Goal: Information Seeking & Learning: Find specific fact

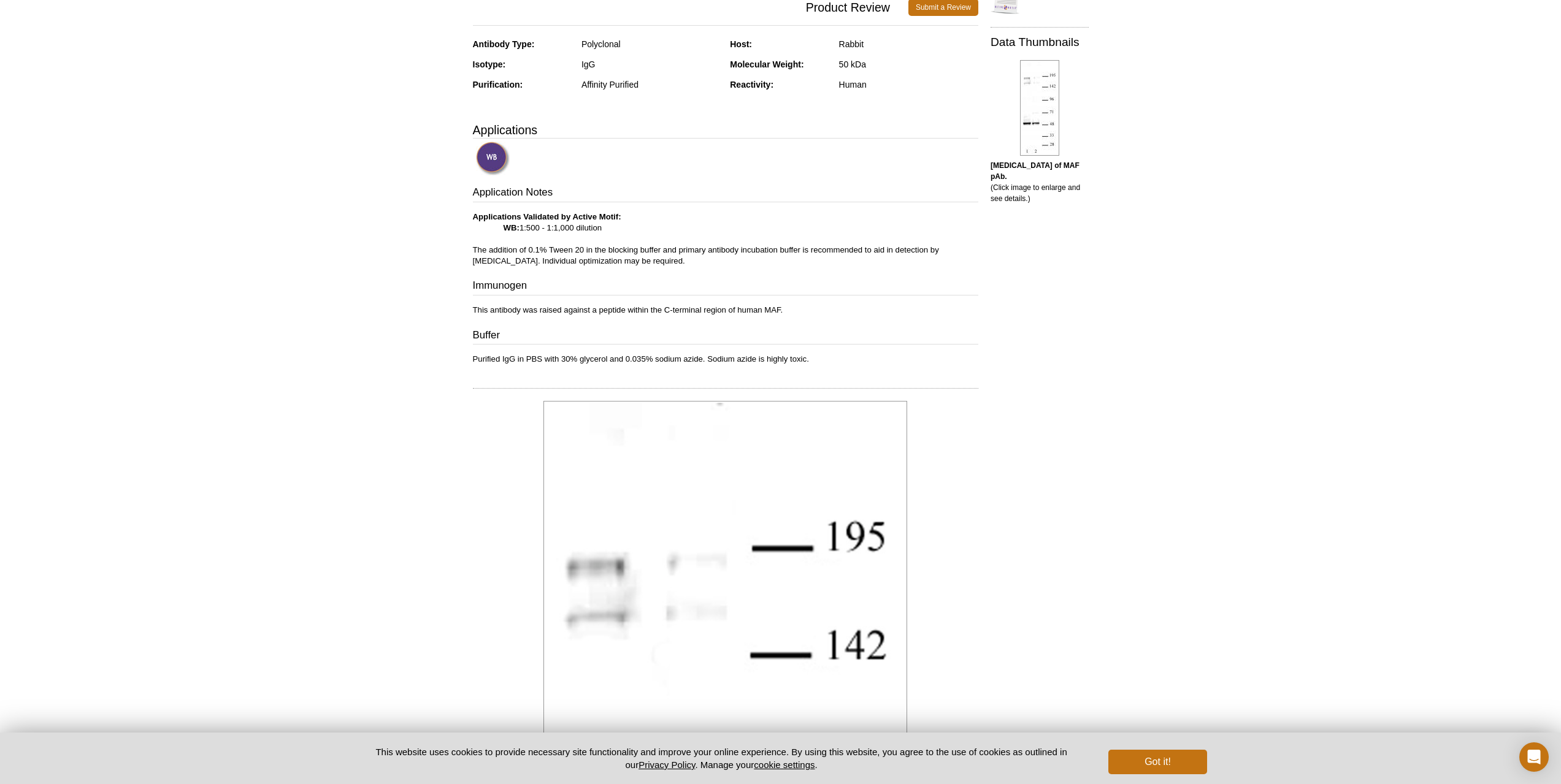
scroll to position [150, 0]
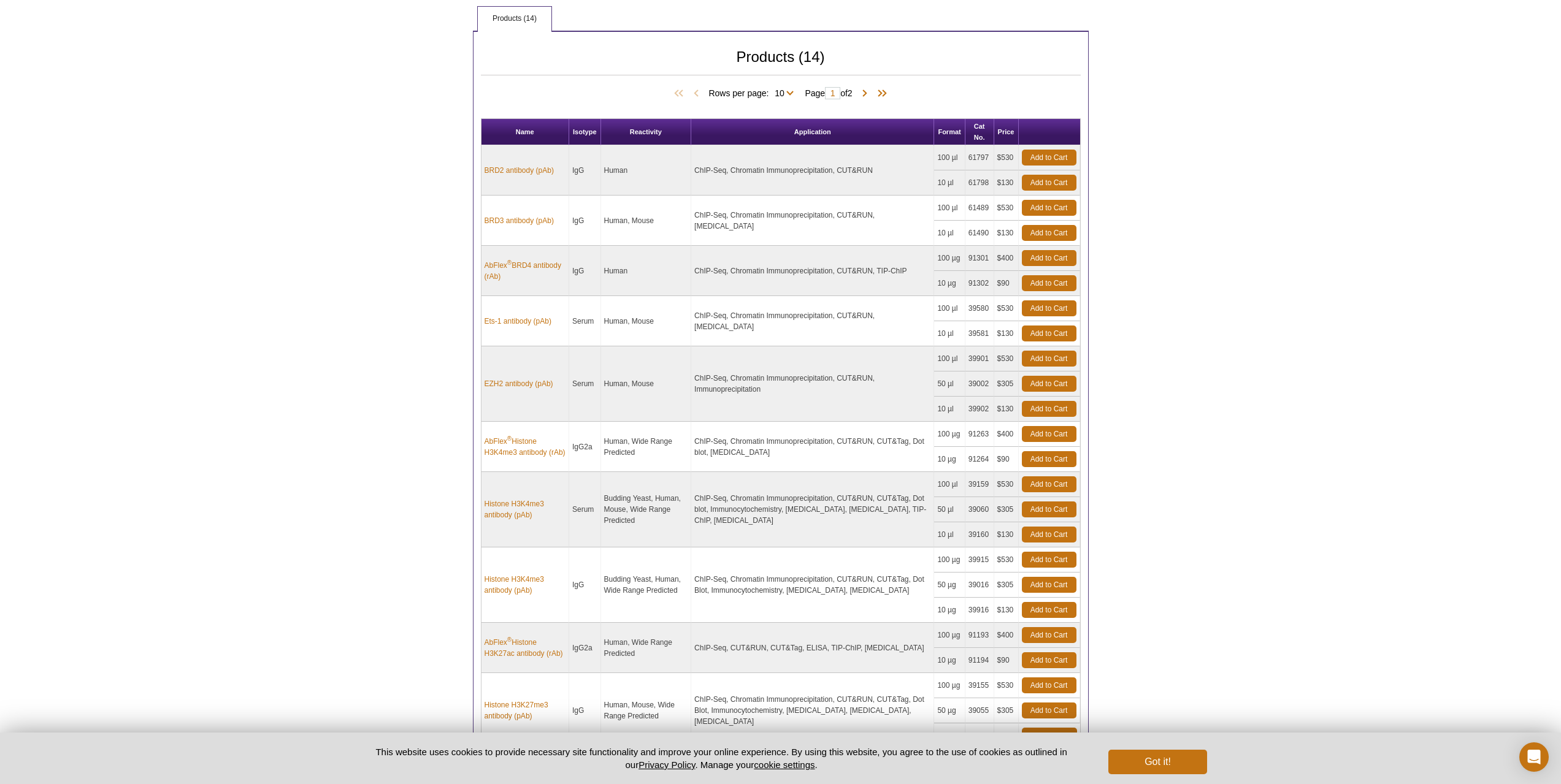
scroll to position [374, 0]
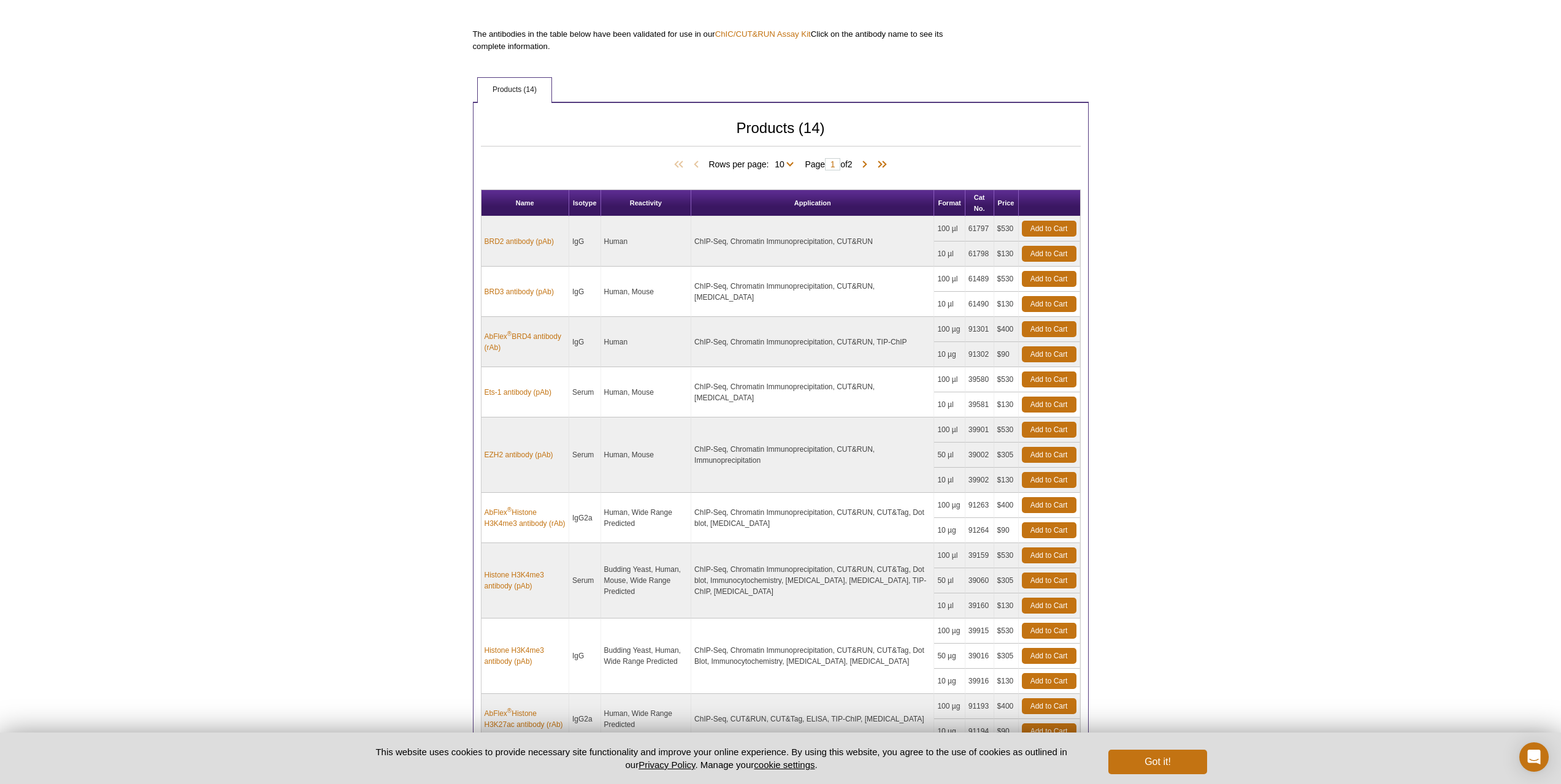
click at [789, 163] on span "Rows per page: 10 All 10" at bounding box center [753, 163] width 90 height 12
click at [787, 163] on select "10 All" at bounding box center [779, 167] width 21 height 11
select select "14"
click at [771, 161] on select "10 All" at bounding box center [779, 167] width 21 height 11
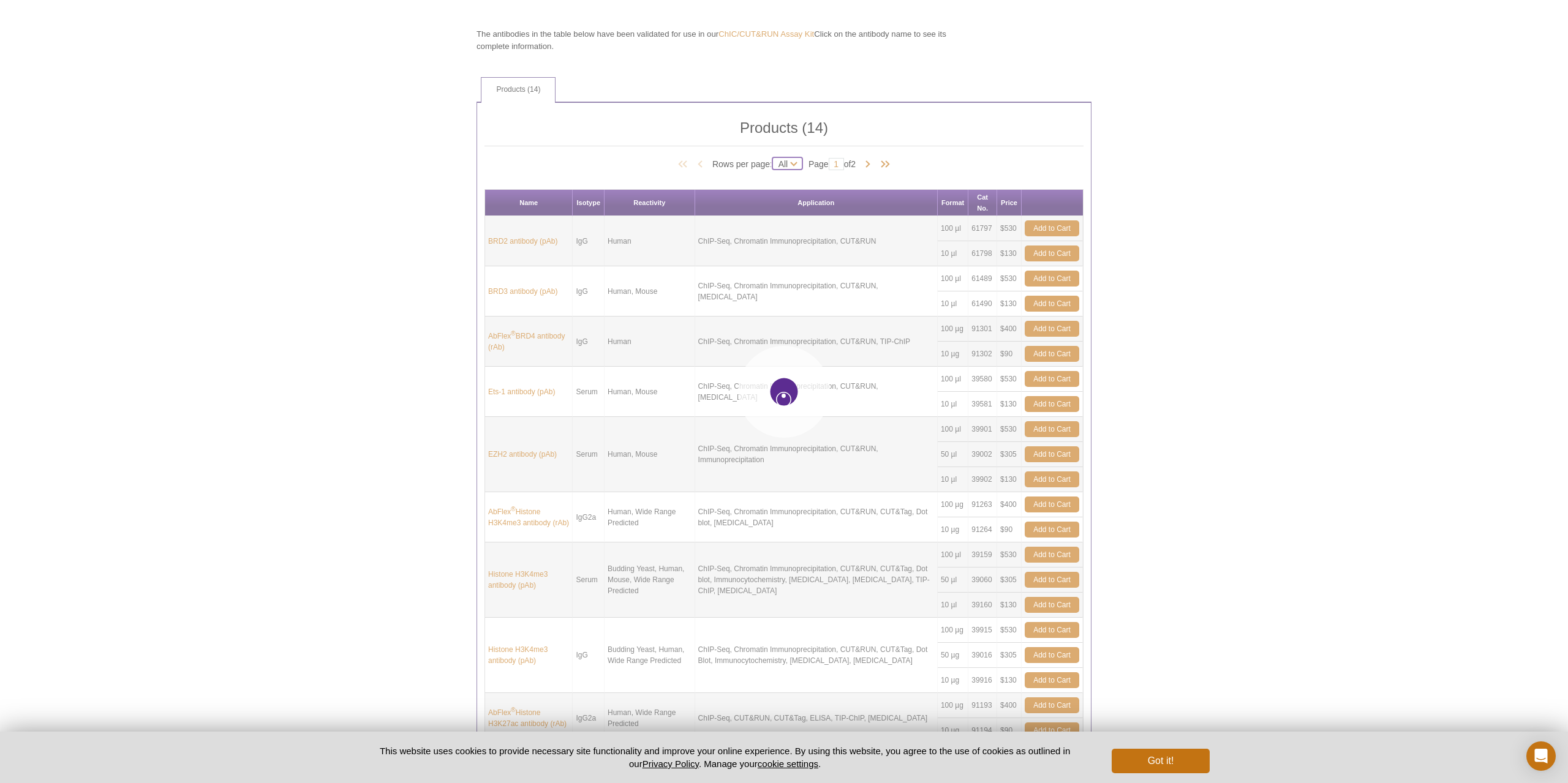
select select "14"
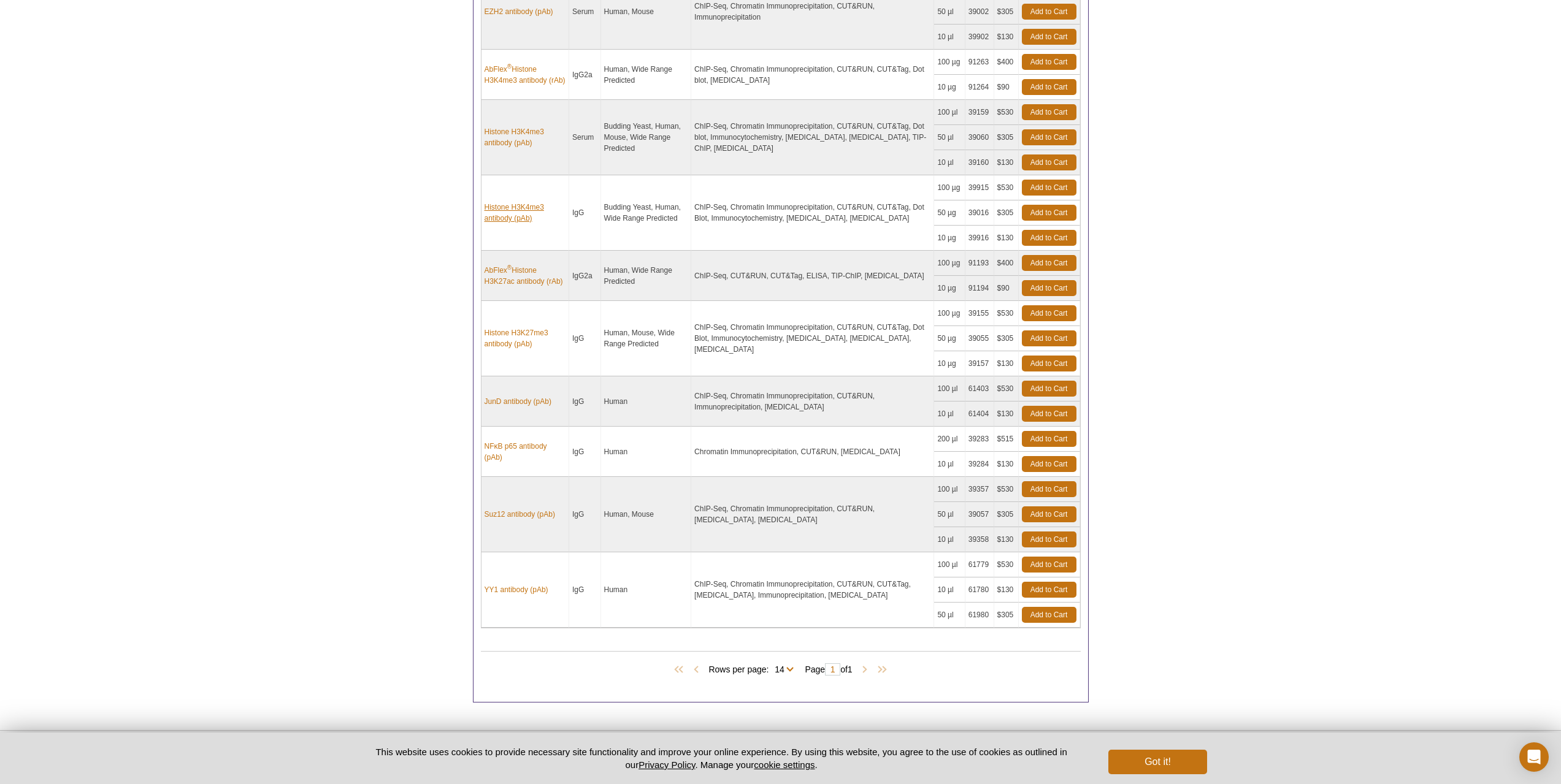
scroll to position [871, 0]
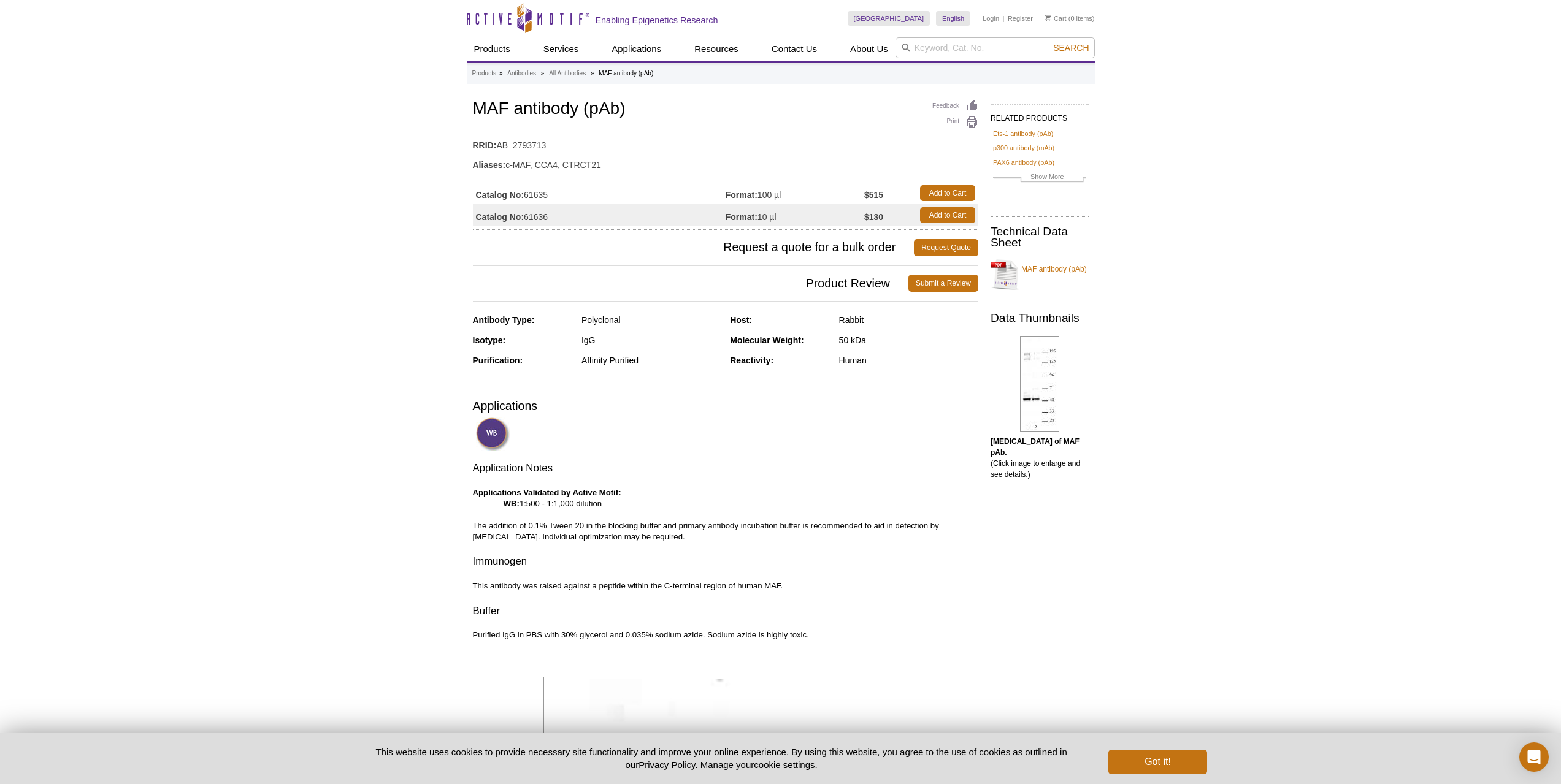
drag, startPoint x: 562, startPoint y: 215, endPoint x: 527, endPoint y: 215, distance: 35.0
click at [527, 215] on td "Catalog No: 61636" at bounding box center [599, 216] width 253 height 22
copy td "61636"
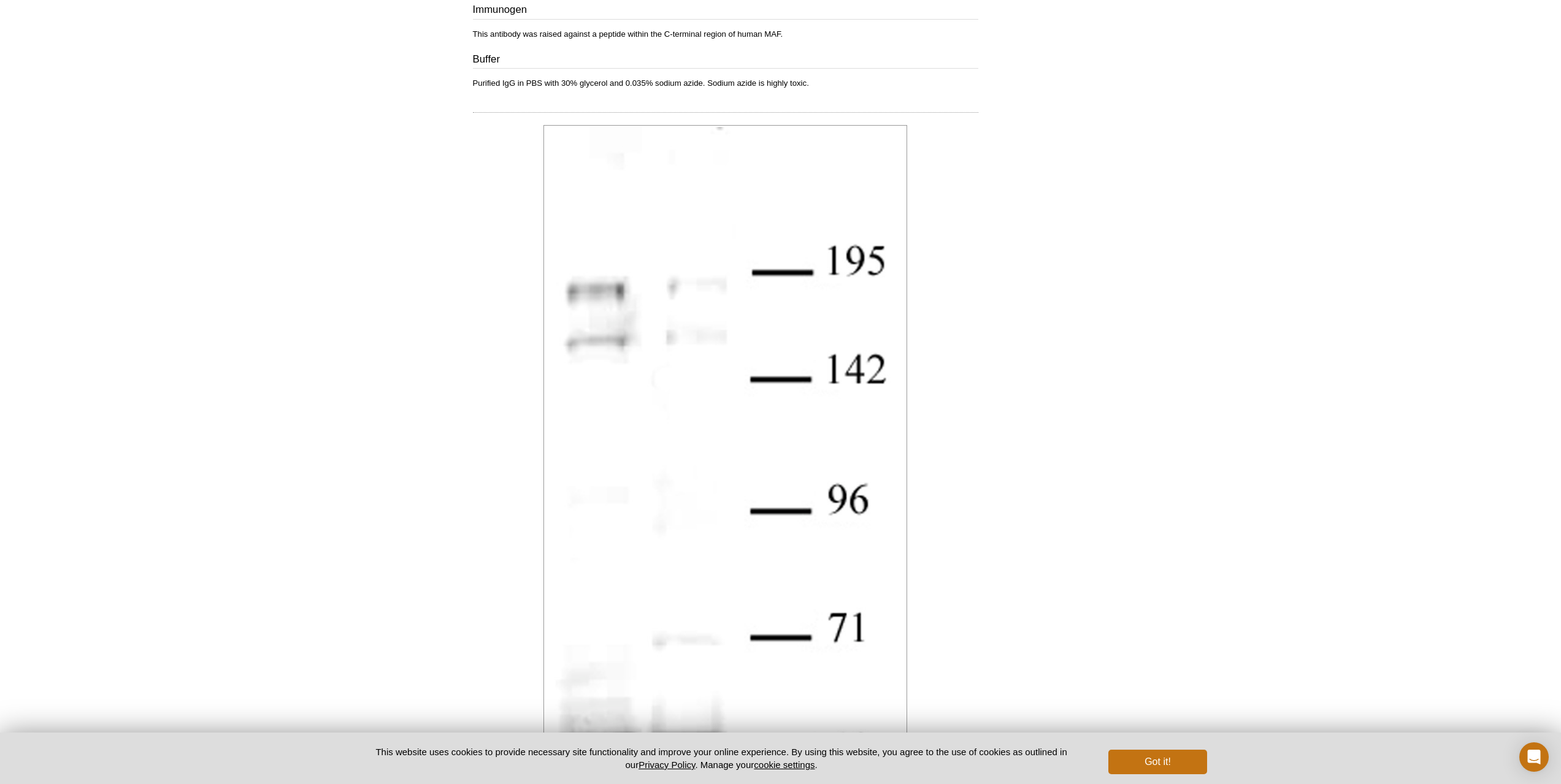
scroll to position [307, 0]
